Goal: Check status: Check status

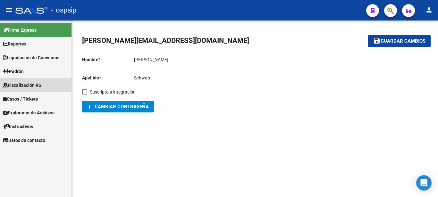
click at [21, 85] on span "Fiscalización RG" at bounding box center [22, 85] width 39 height 7
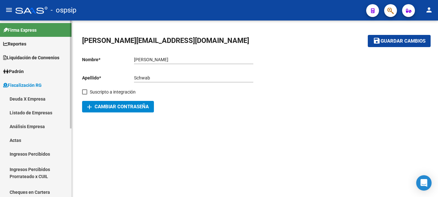
click at [36, 98] on link "Deuda X Empresa" at bounding box center [36, 99] width 72 height 14
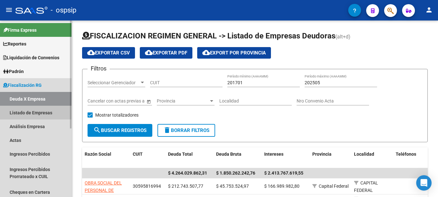
click at [24, 113] on link "Listado de Empresas" at bounding box center [36, 113] width 72 height 14
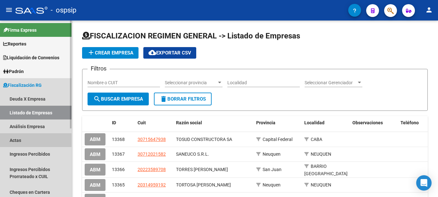
click at [13, 139] on link "Actas" at bounding box center [36, 141] width 72 height 14
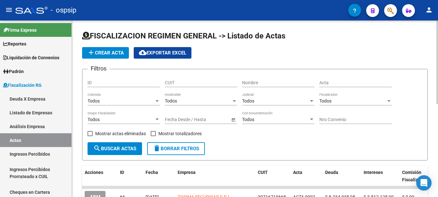
click at [253, 80] on div "Nombre" at bounding box center [278, 80] width 73 height 13
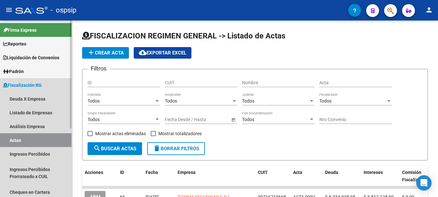
click at [25, 84] on span "Fiscalización RG" at bounding box center [22, 85] width 39 height 7
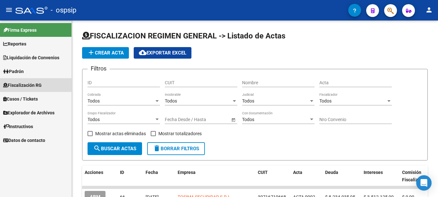
click at [19, 83] on span "Fiscalización RG" at bounding box center [22, 85] width 39 height 7
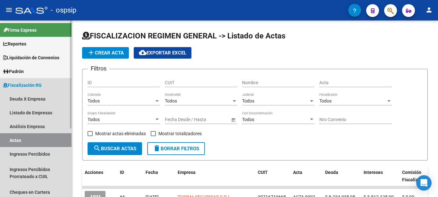
click at [27, 84] on span "Fiscalización RG" at bounding box center [22, 85] width 39 height 7
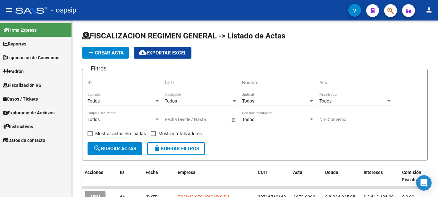
click at [27, 84] on span "Fiscalización RG" at bounding box center [22, 85] width 39 height 7
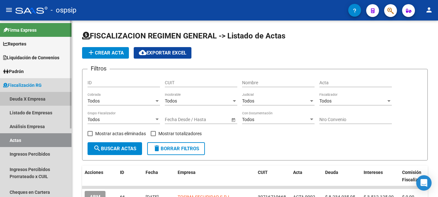
click at [28, 98] on link "Deuda X Empresa" at bounding box center [36, 99] width 72 height 14
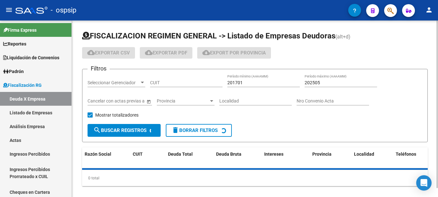
click at [164, 82] on input "CUIT" at bounding box center [186, 82] width 73 height 5
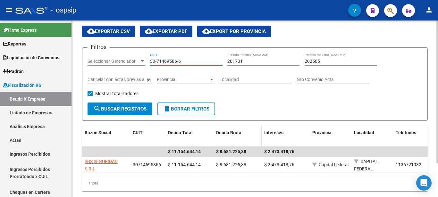
scroll to position [33, 0]
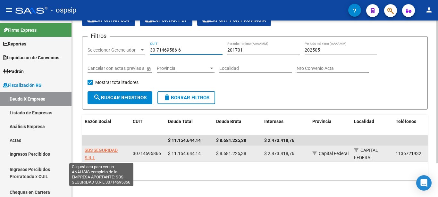
type input "30-71469586-6"
click at [88, 151] on span "SBS SEGURIDAD S.R.L" at bounding box center [101, 154] width 33 height 13
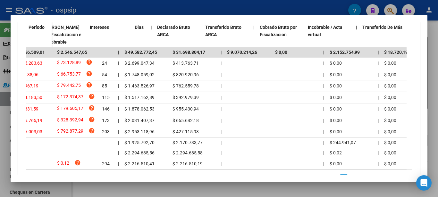
scroll to position [0, 0]
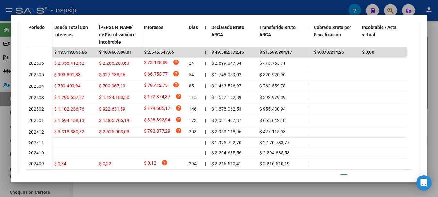
click at [112, 36] on span "[PERSON_NAME] de Fiscalización e Incobrable" at bounding box center [117, 35] width 37 height 20
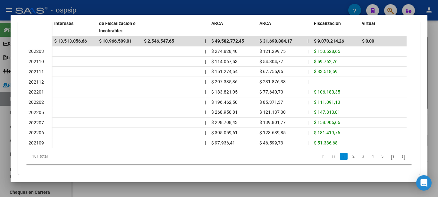
scroll to position [226, 0]
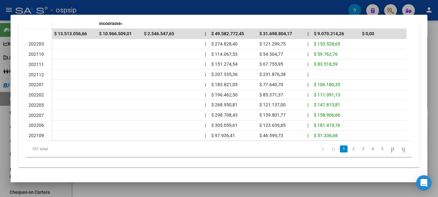
click at [170, 190] on div at bounding box center [219, 98] width 438 height 197
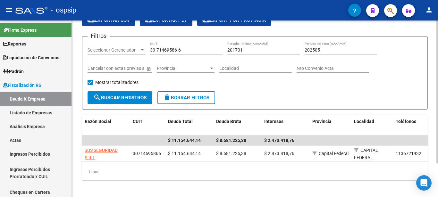
scroll to position [0, 0]
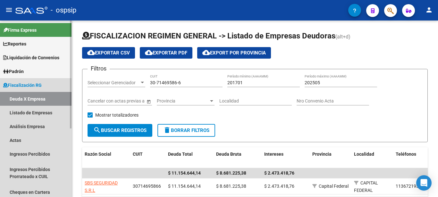
click at [16, 82] on span "Fiscalización RG" at bounding box center [22, 85] width 39 height 7
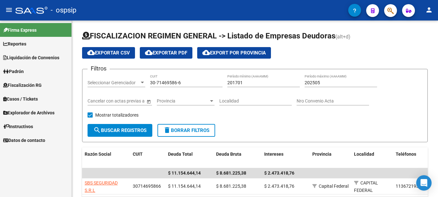
click at [16, 86] on span "Fiscalización RG" at bounding box center [22, 85] width 39 height 7
